Goal: Navigation & Orientation: Find specific page/section

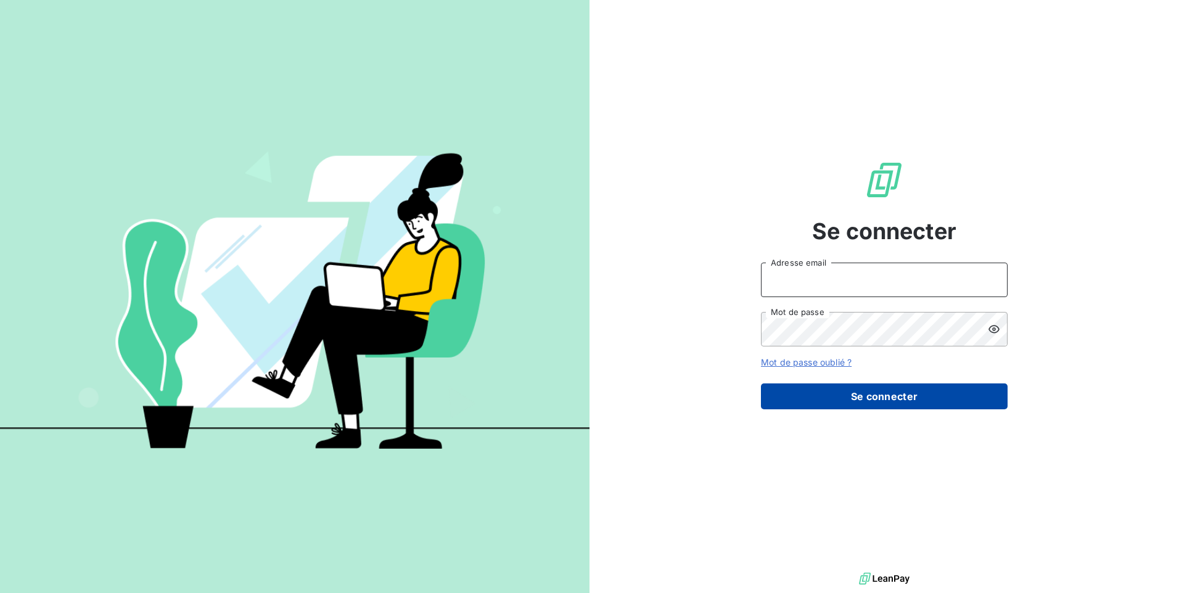
type input "[EMAIL_ADDRESS][DOMAIN_NAME]"
click at [861, 394] on button "Se connecter" at bounding box center [884, 397] width 247 height 26
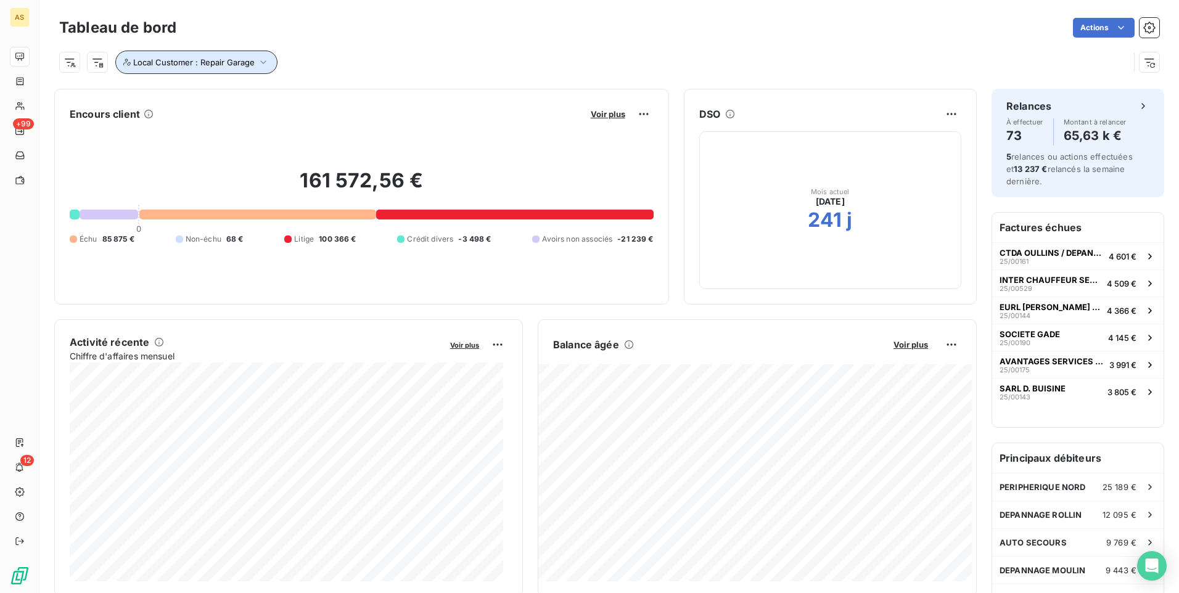
click at [257, 63] on icon "button" at bounding box center [263, 62] width 12 height 12
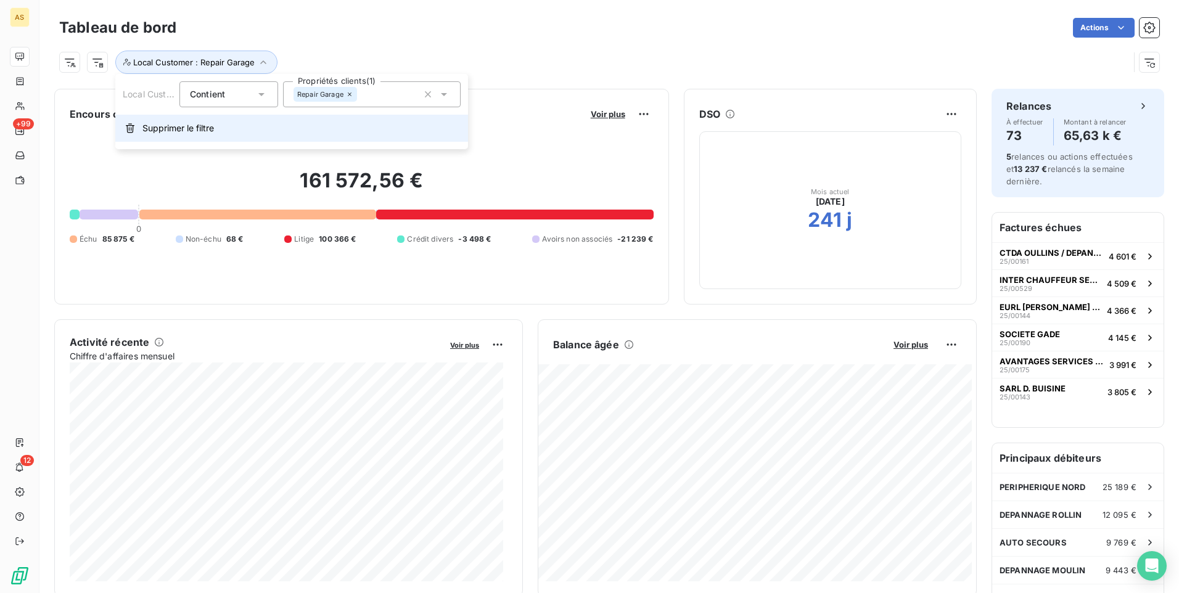
click at [189, 133] on span "Supprimer le filtre" at bounding box center [178, 128] width 72 height 12
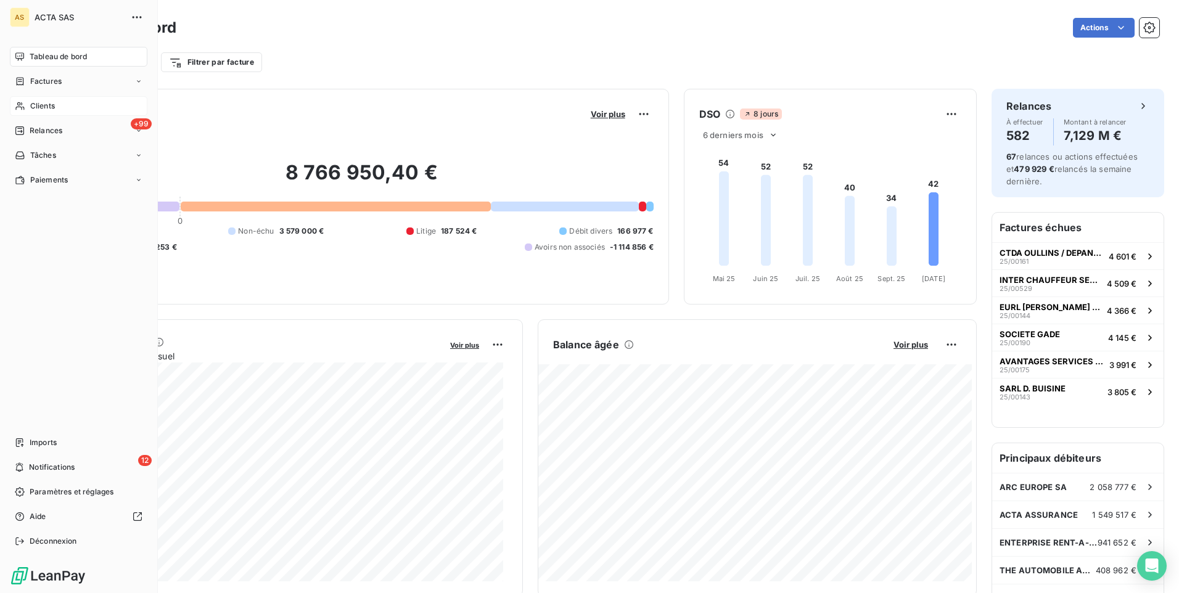
click at [17, 102] on icon at bounding box center [20, 106] width 10 height 10
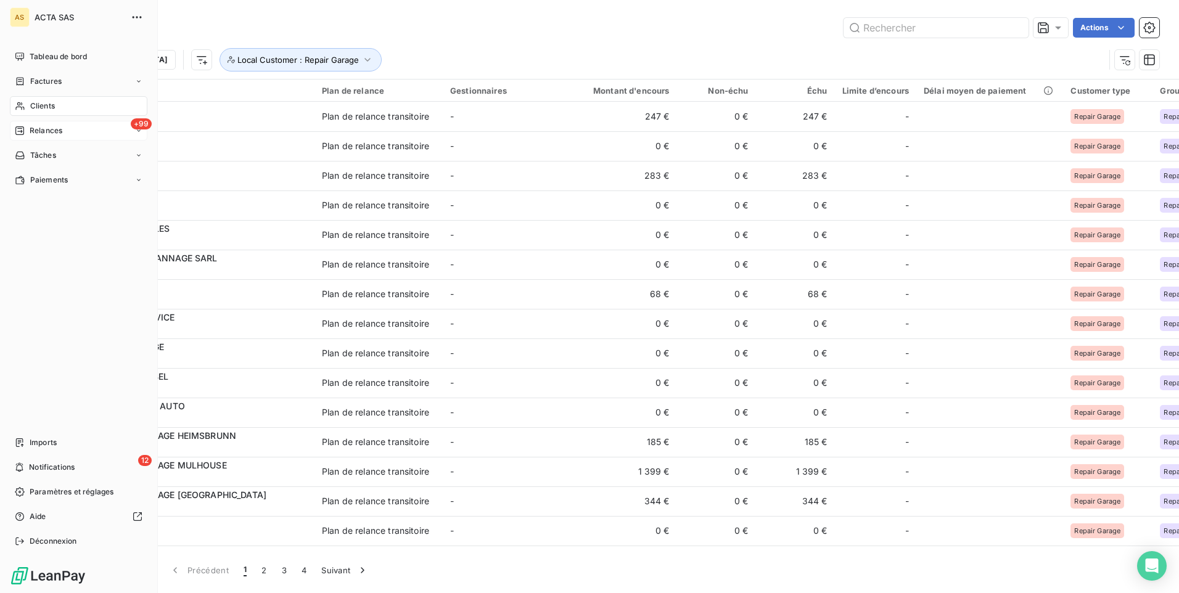
click at [49, 125] on span "Relances" at bounding box center [46, 130] width 33 height 11
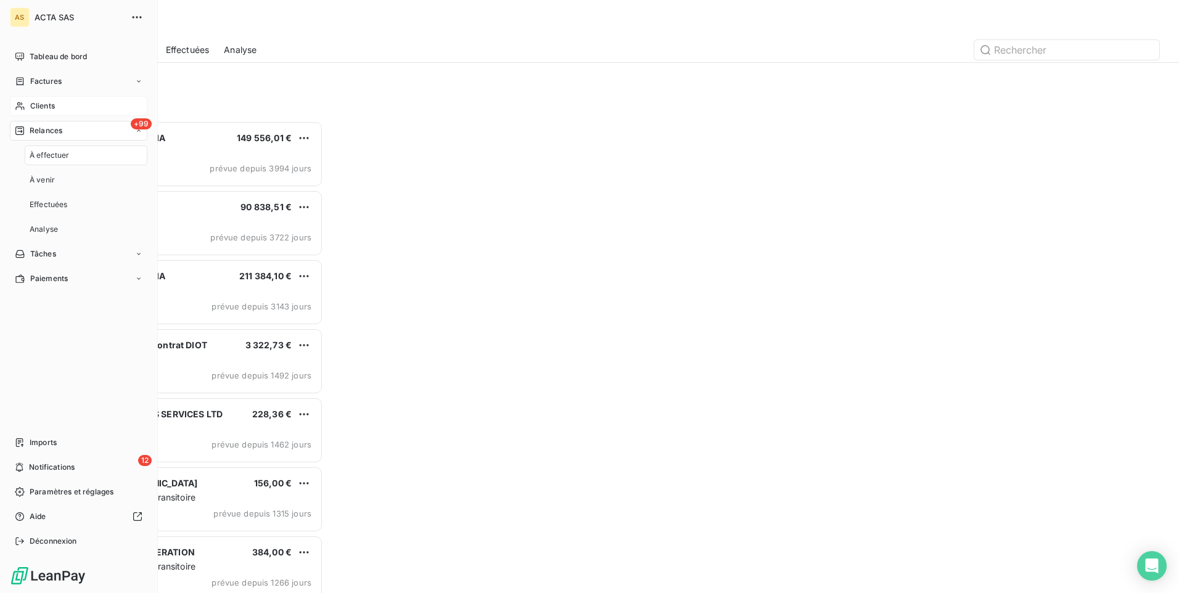
scroll to position [463, 255]
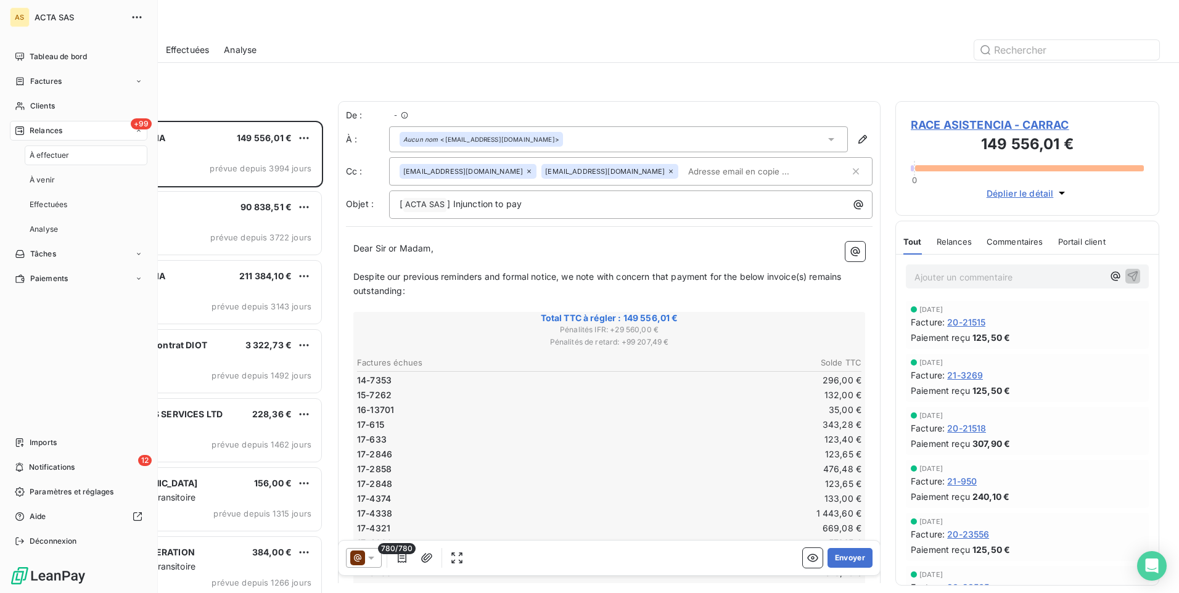
click at [20, 128] on icon at bounding box center [19, 130] width 9 height 9
click at [33, 234] on div "Tableau de bord Factures Clients +99 Relances Tâches Paiements Imports 12 Notif…" at bounding box center [78, 299] width 137 height 504
click at [43, 110] on span "Clients" at bounding box center [42, 106] width 25 height 11
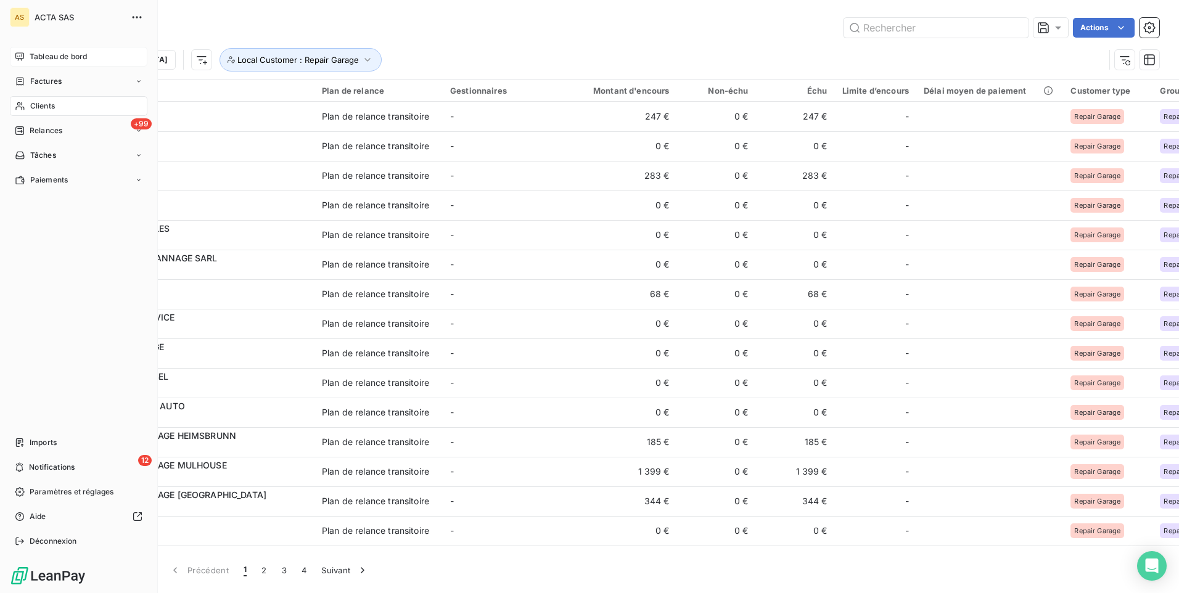
click at [82, 57] on span "Tableau de bord" at bounding box center [58, 56] width 57 height 11
